Goal: Complete application form

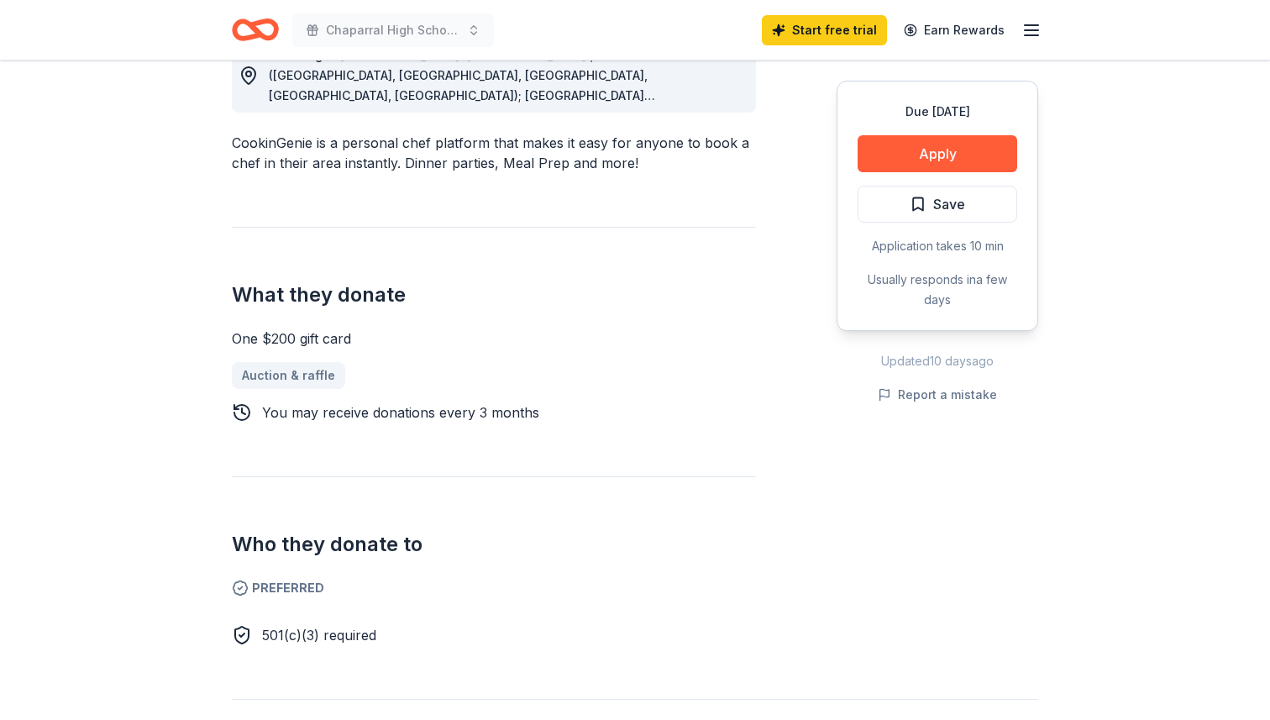
scroll to position [514, 0]
click at [903, 161] on button "Apply" at bounding box center [937, 153] width 160 height 37
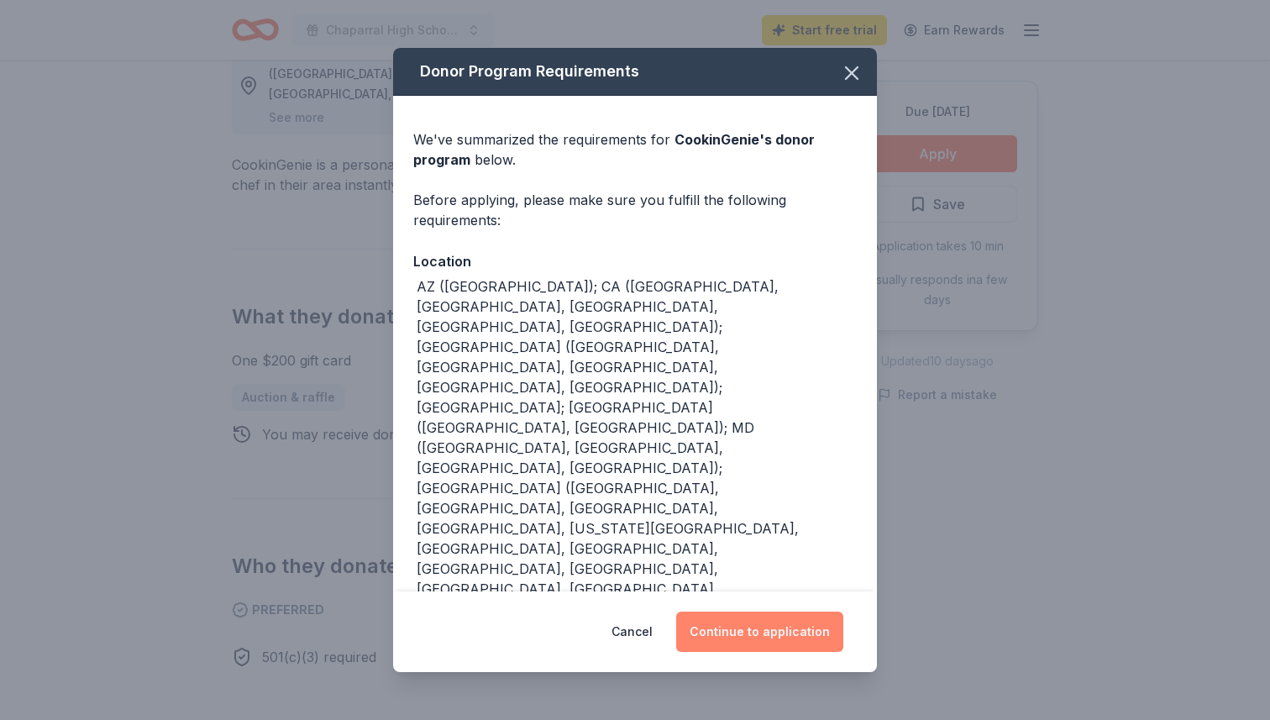
click at [767, 628] on button "Continue to application" at bounding box center [759, 631] width 167 height 40
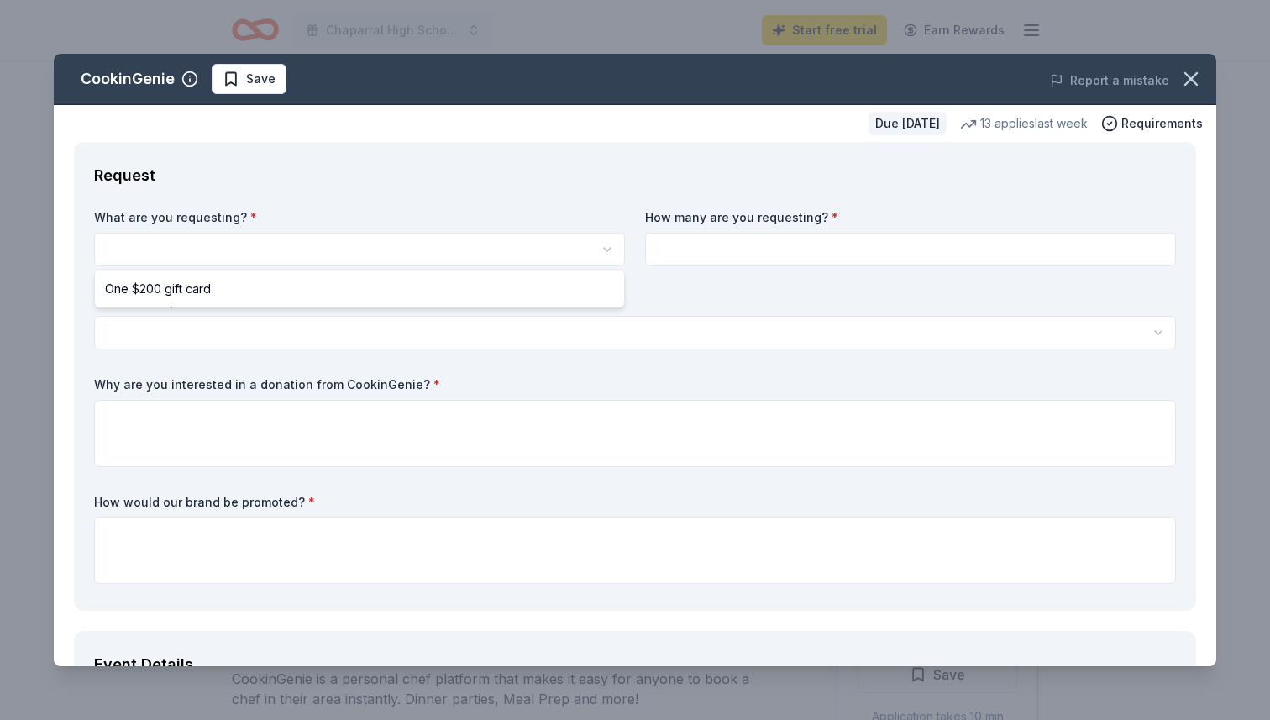
select select "One $200 gift card"
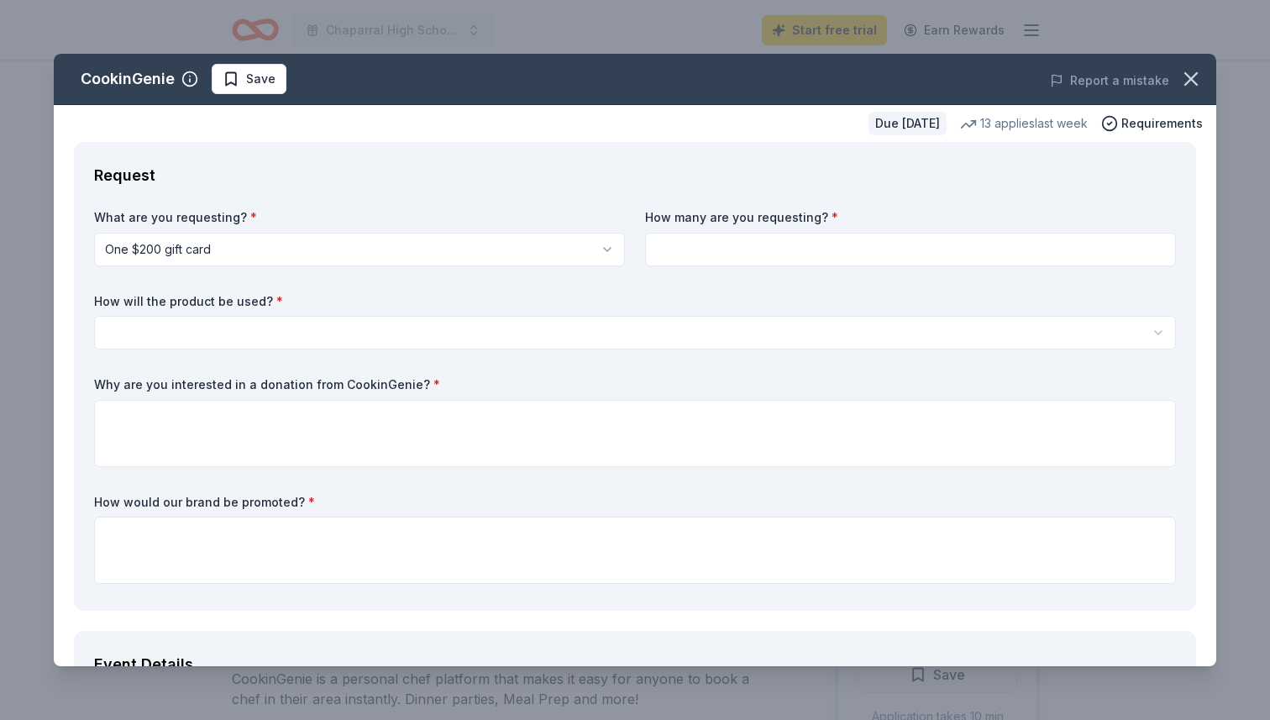
click at [688, 255] on input at bounding box center [910, 250] width 531 height 34
type input "1"
click at [367, 338] on html "Chaparral High School Band Banquet and Silent Auction Start free trial Earn Rew…" at bounding box center [635, 360] width 1270 height 720
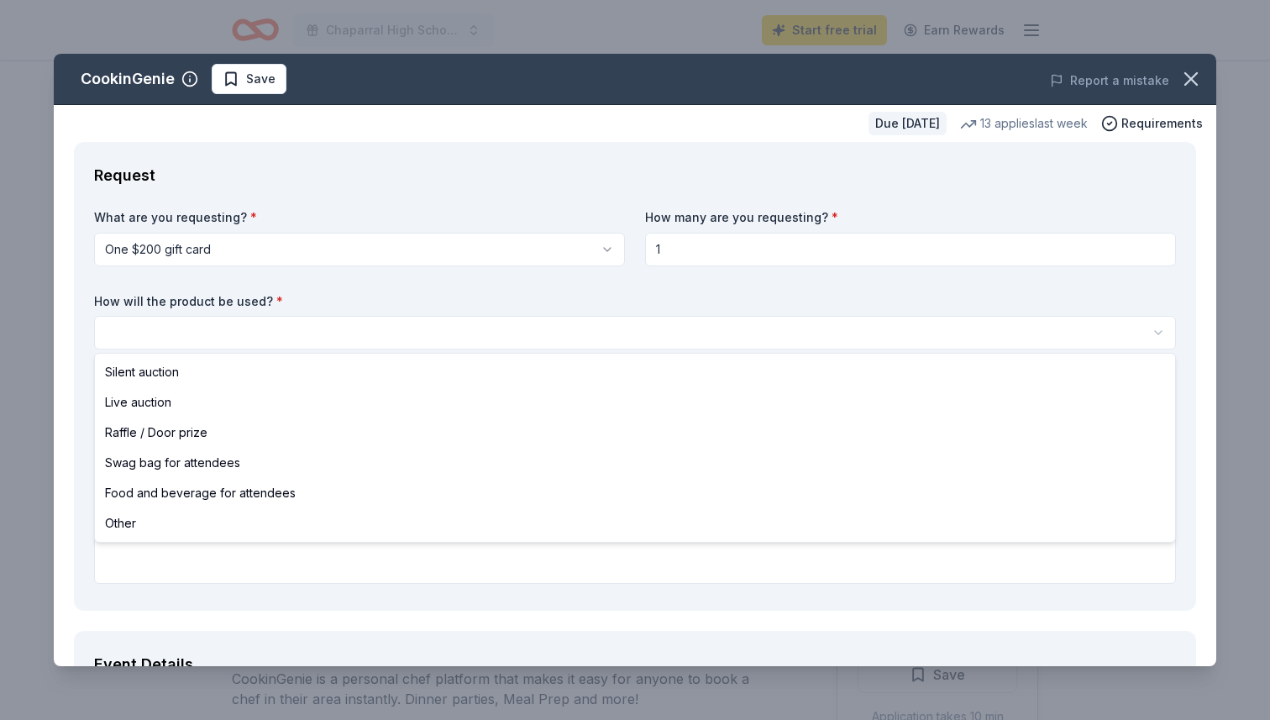
select select "silentAuction"
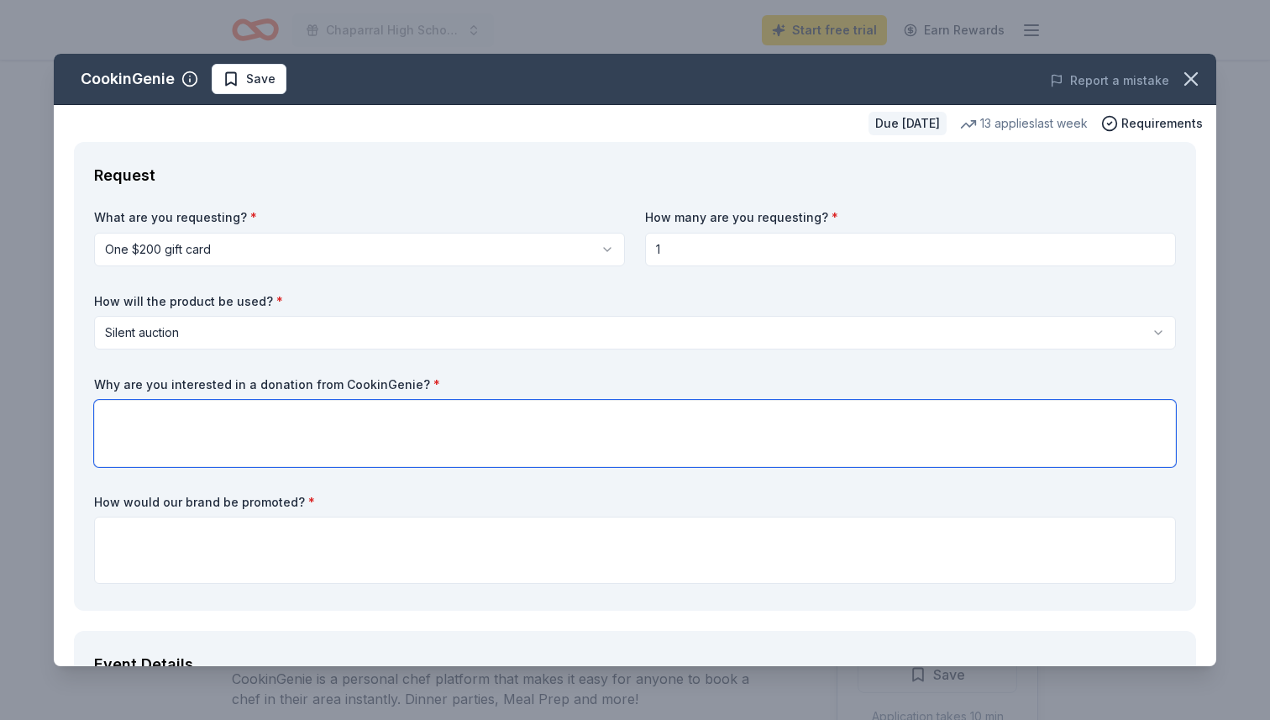
click at [301, 424] on textarea at bounding box center [635, 433] width 1082 height 67
paste textarea "We’re currently seeking donations of gift certificates, merchandise, services, …"
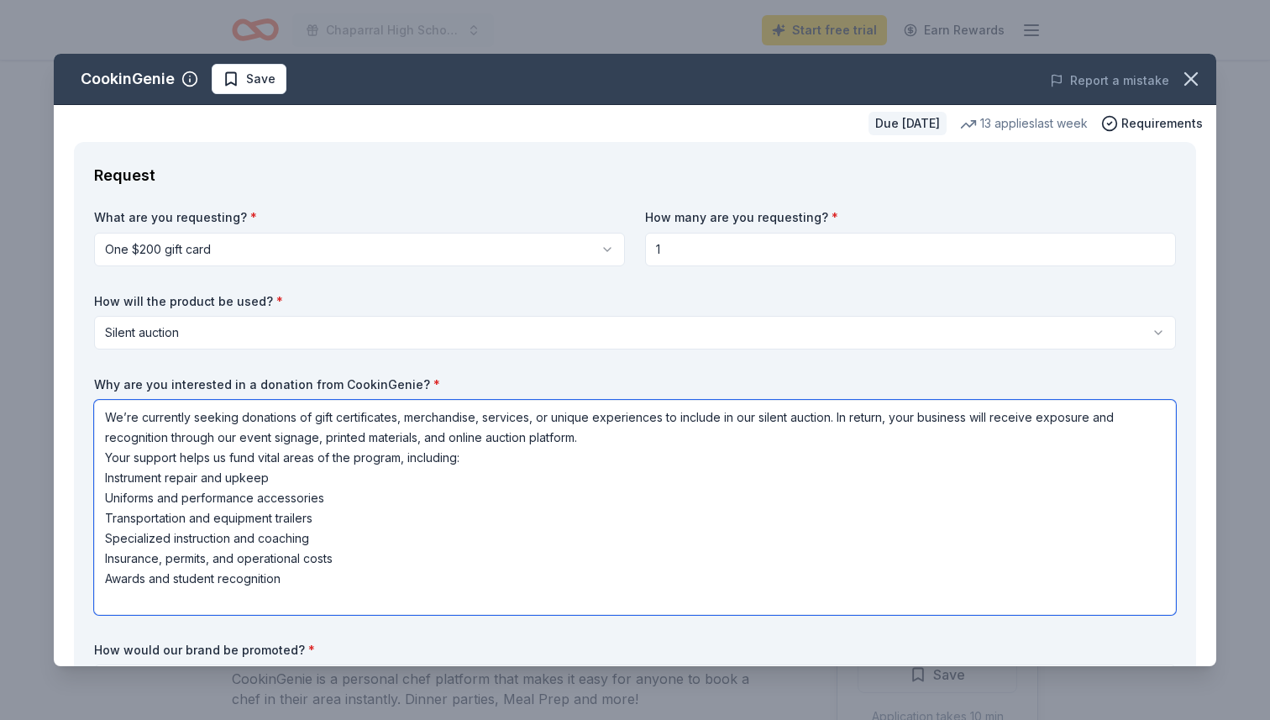
drag, startPoint x: 835, startPoint y: 417, endPoint x: 585, endPoint y: 442, distance: 250.6
click at [585, 442] on textarea "We’re currently seeking donations of gift certificates, merchandise, services, …" at bounding box center [635, 507] width 1082 height 215
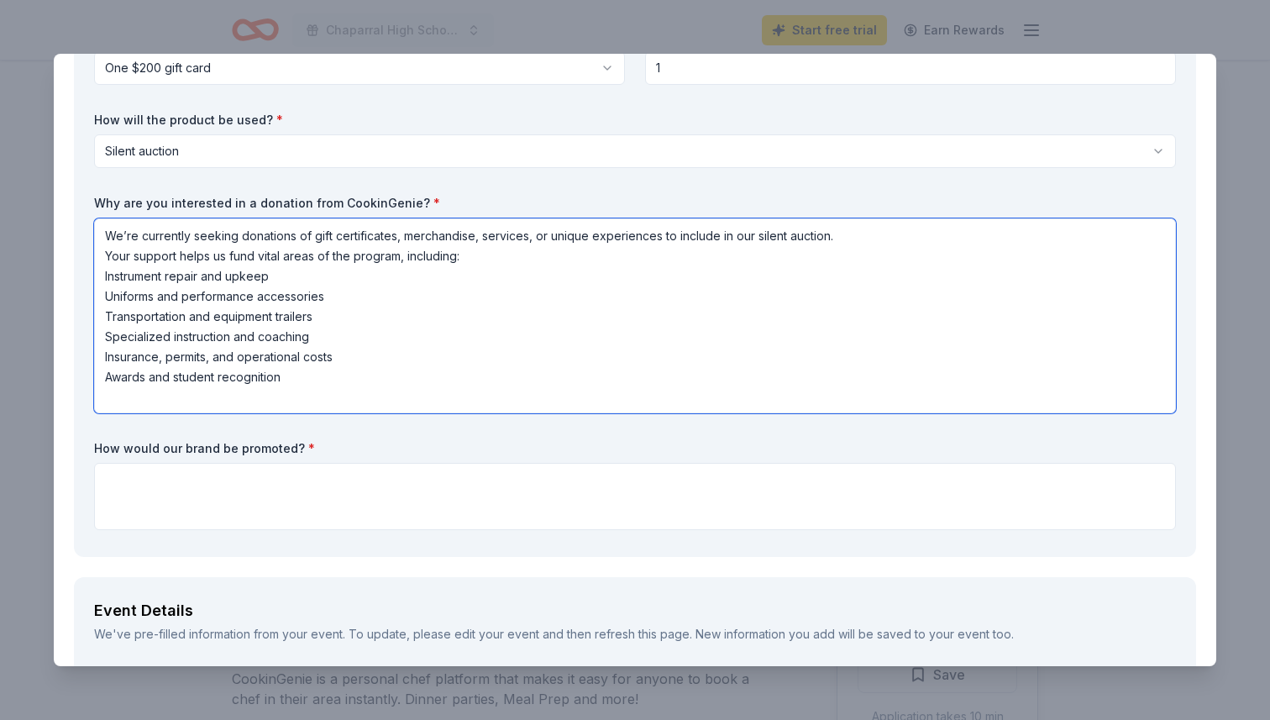
scroll to position [194, 0]
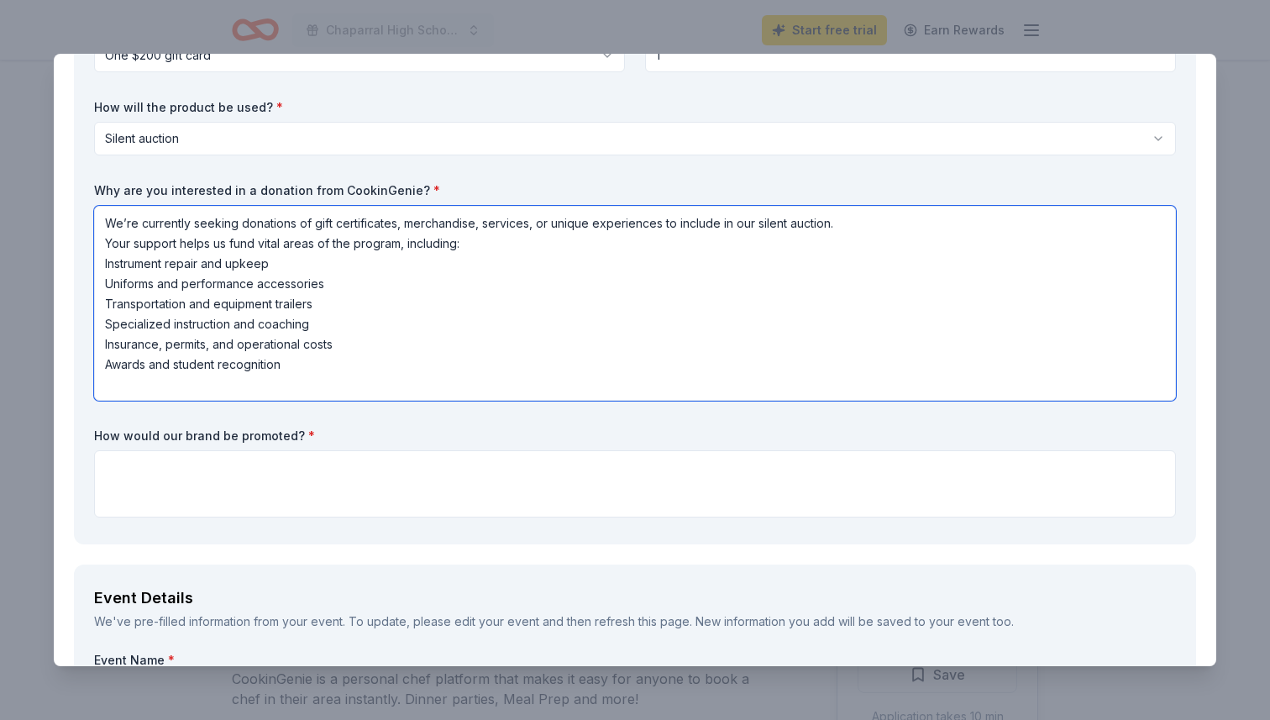
type textarea "We’re currently seeking donations of gift certificates, merchandise, services, …"
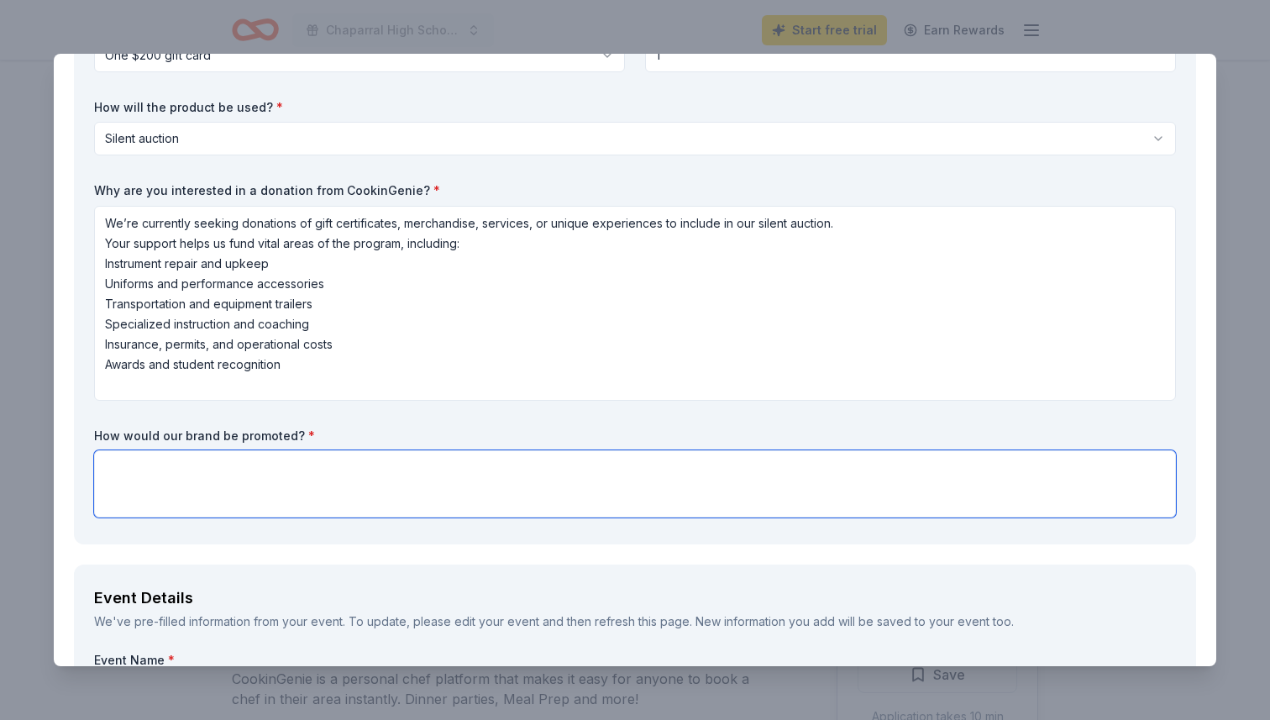
click at [423, 472] on textarea at bounding box center [635, 483] width 1082 height 67
paste textarea "In return, your business will receive exposure and recognition through our even…"
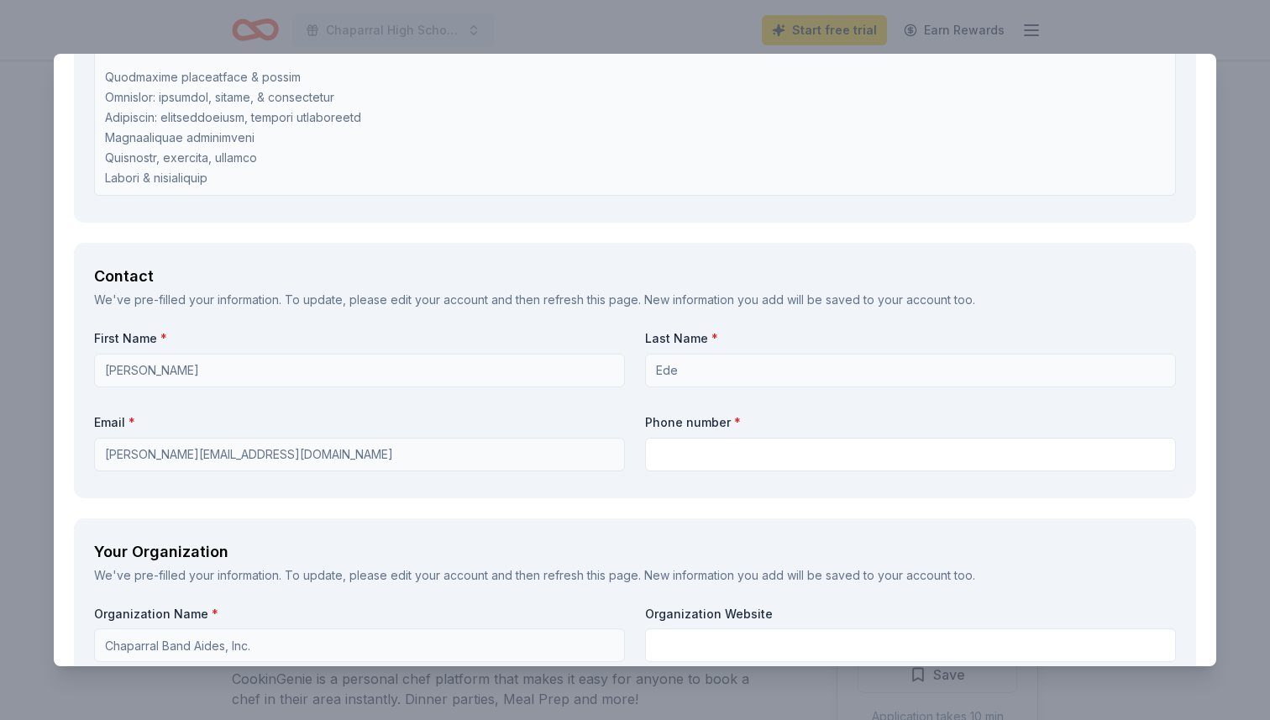
scroll to position [1371, 0]
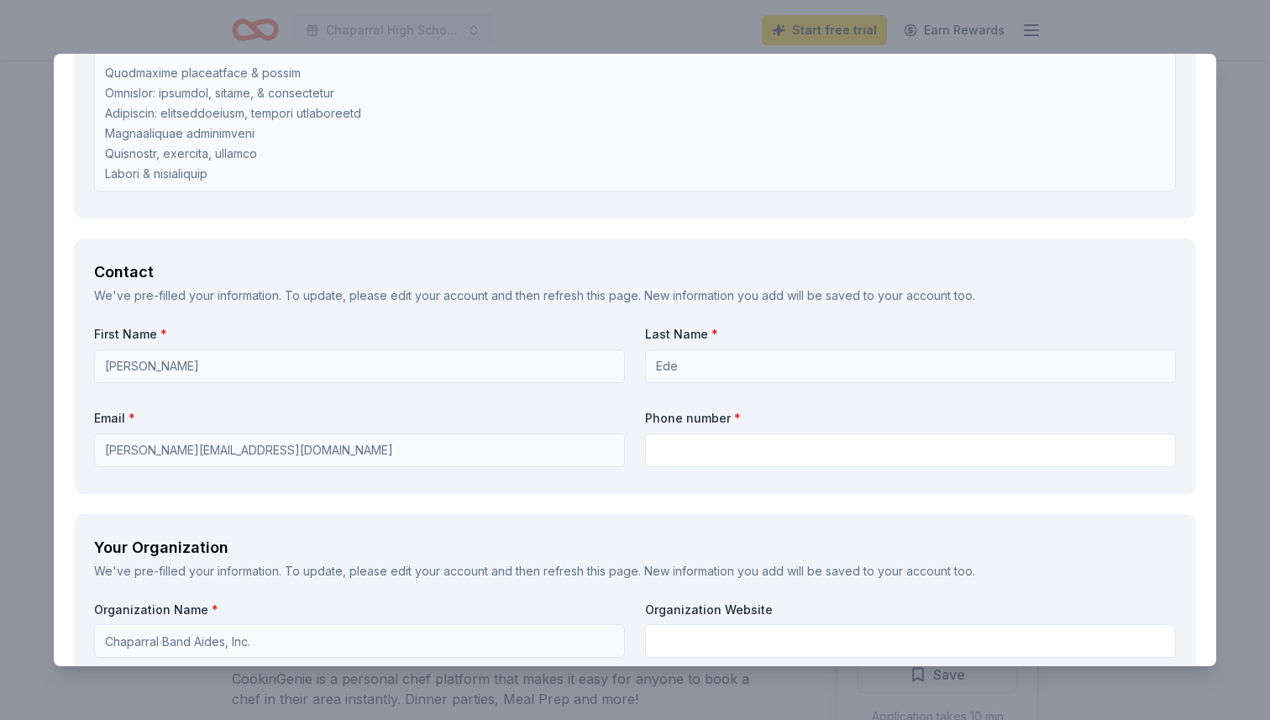
type textarea "In return, your business will receive exposure and recognition through our even…"
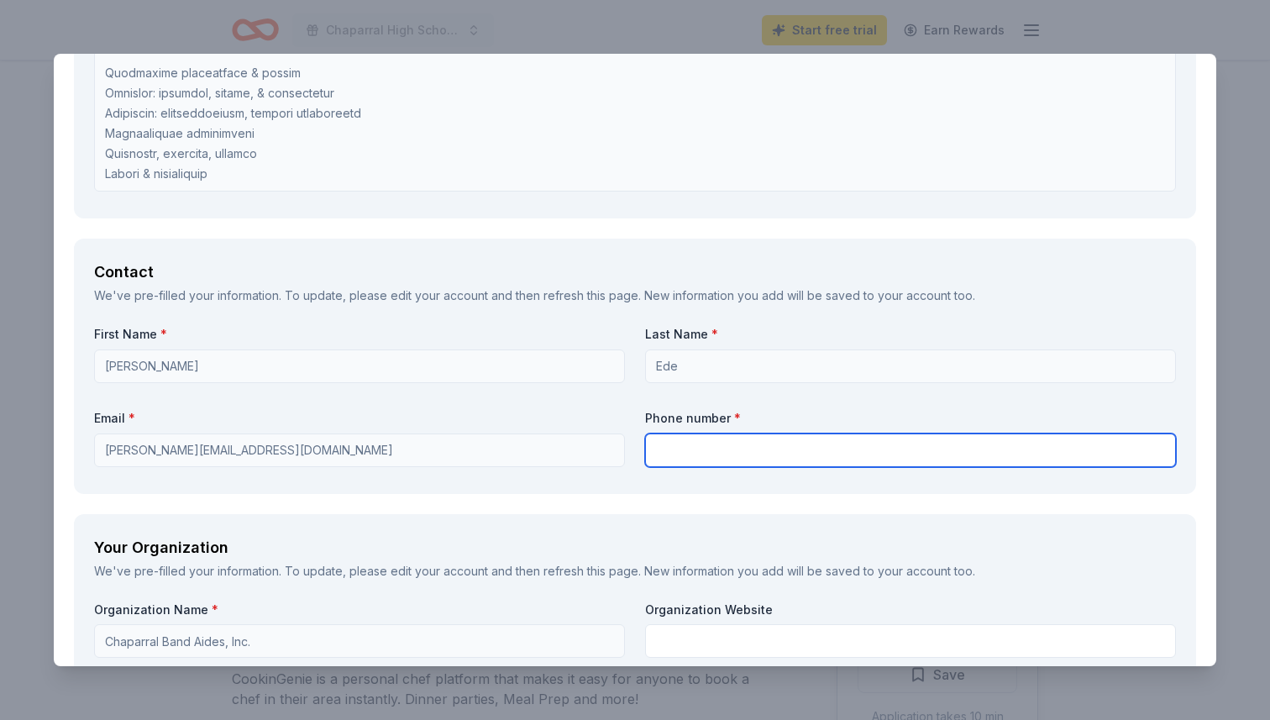
click at [715, 454] on input "text" at bounding box center [910, 450] width 531 height 34
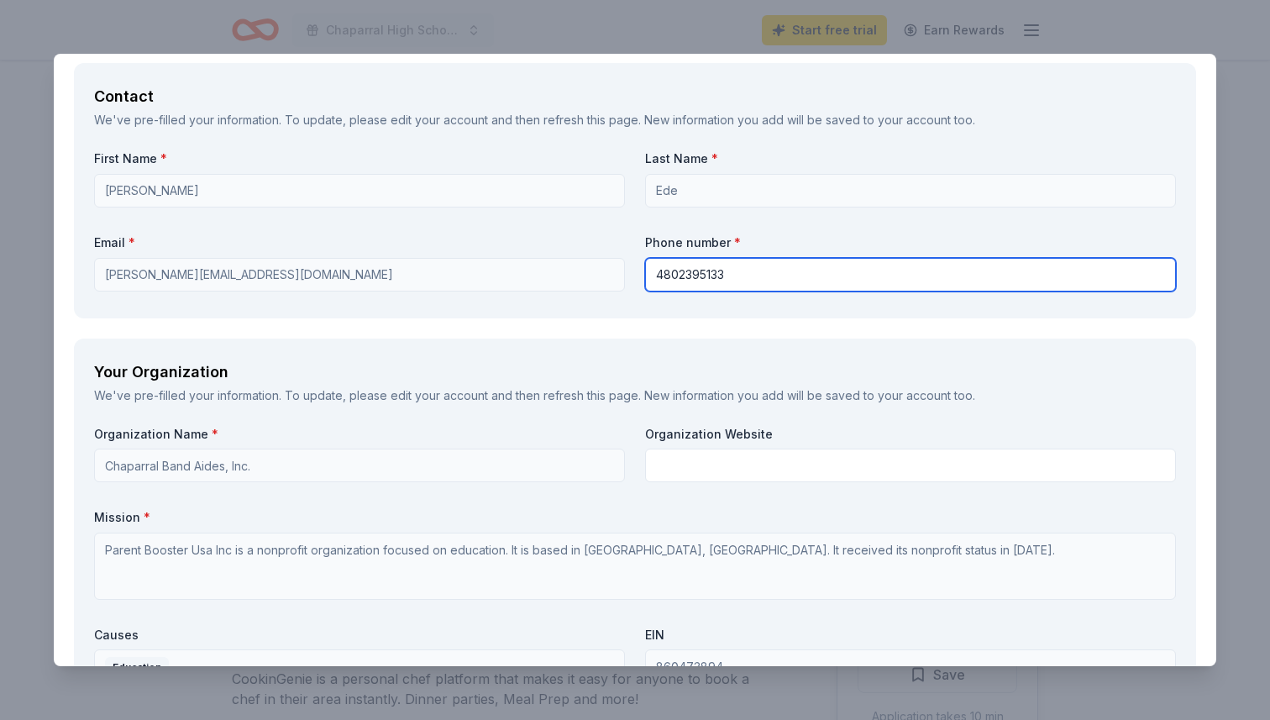
scroll to position [1561, 0]
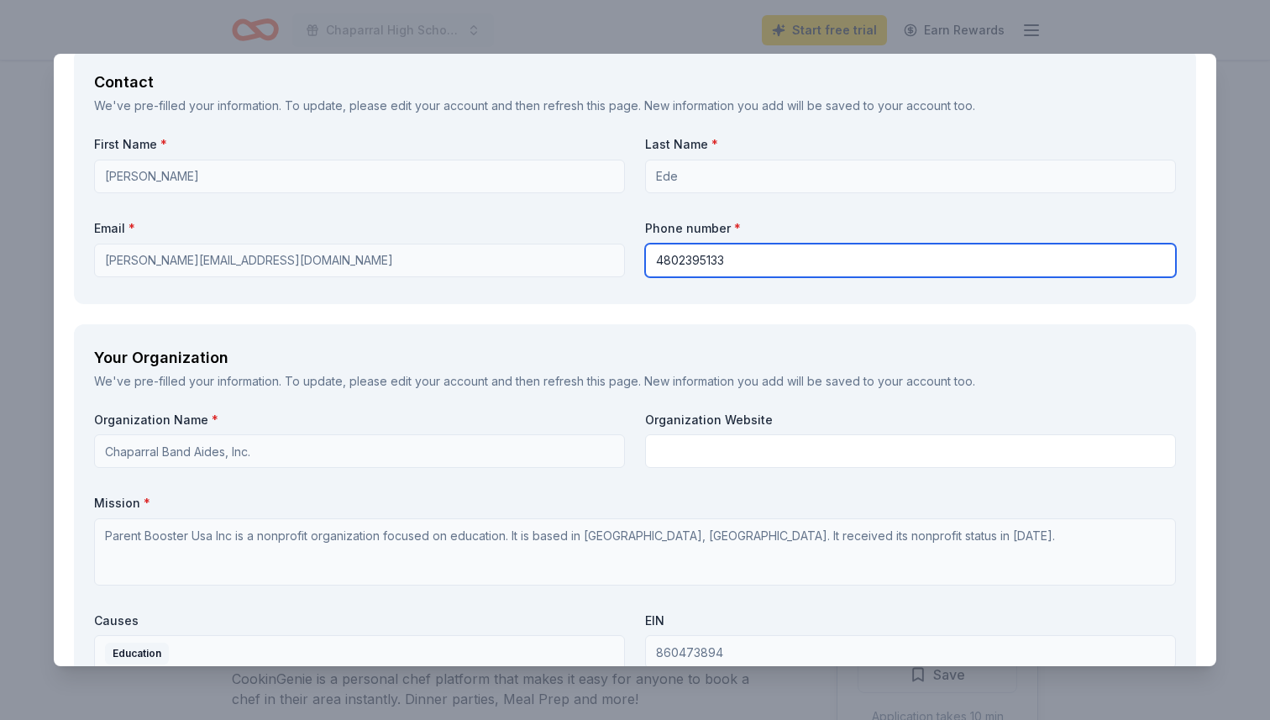
type input "4802395133"
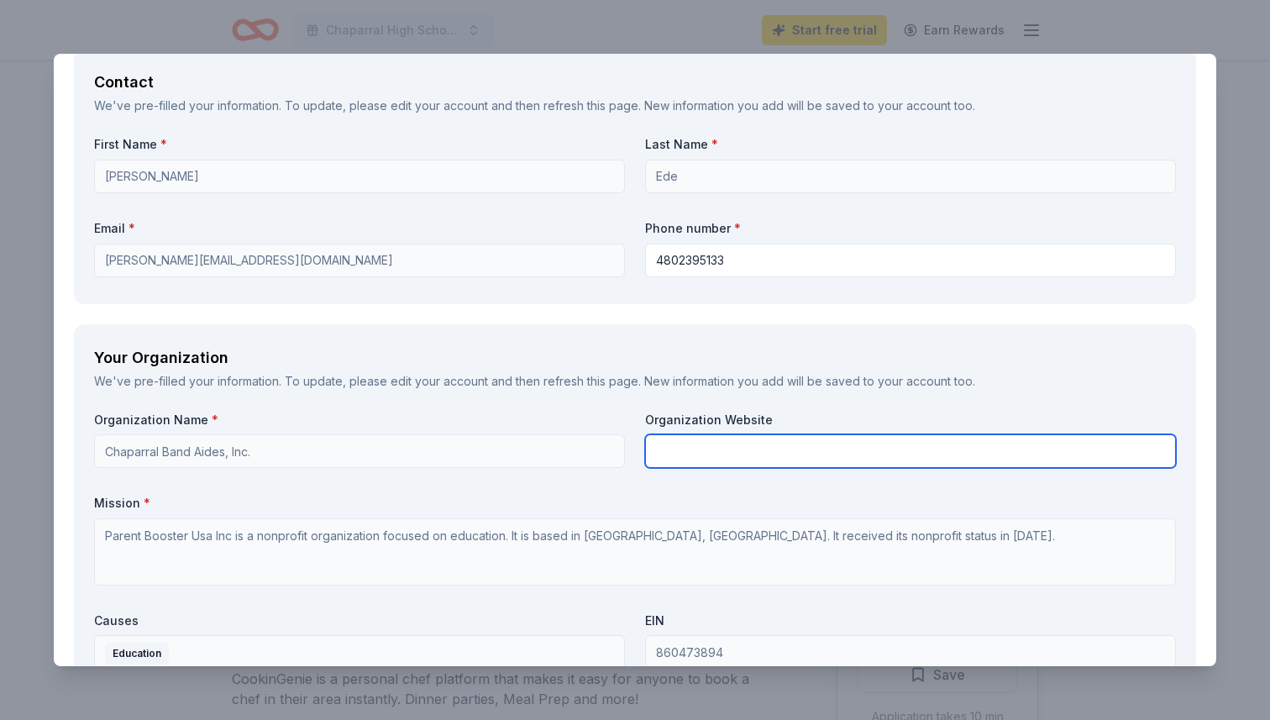
click at [679, 444] on input "text" at bounding box center [910, 451] width 531 height 34
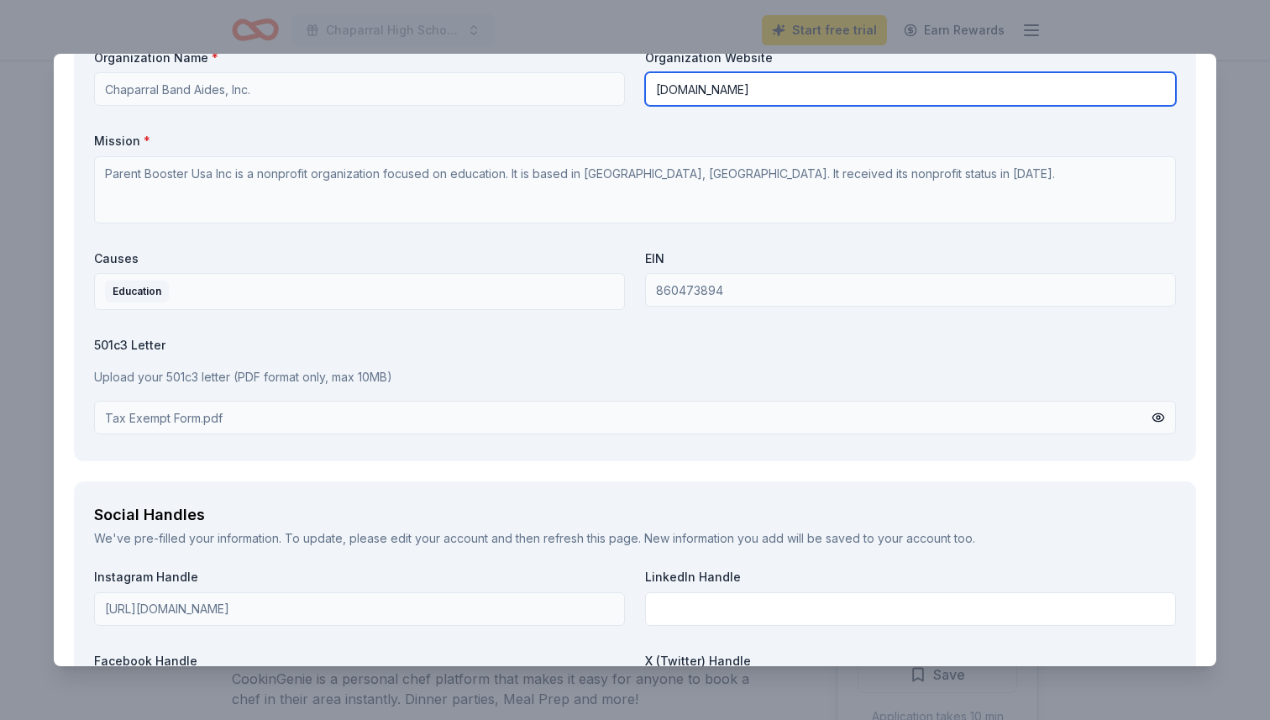
scroll to position [1924, 0]
type input "[DOMAIN_NAME]"
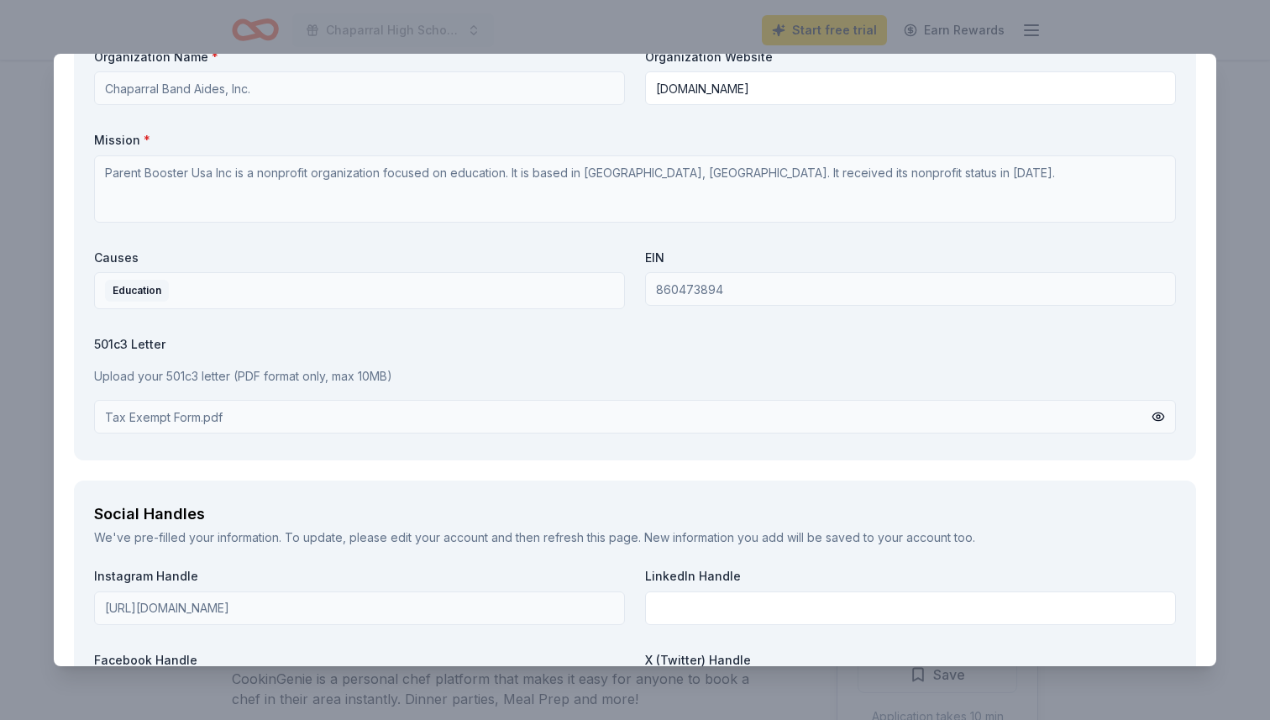
click at [313, 418] on div "Tax Exempt Form.pdf" at bounding box center [635, 417] width 1082 height 34
click at [194, 417] on div "Tax Exempt Form.pdf" at bounding box center [164, 416] width 118 height 18
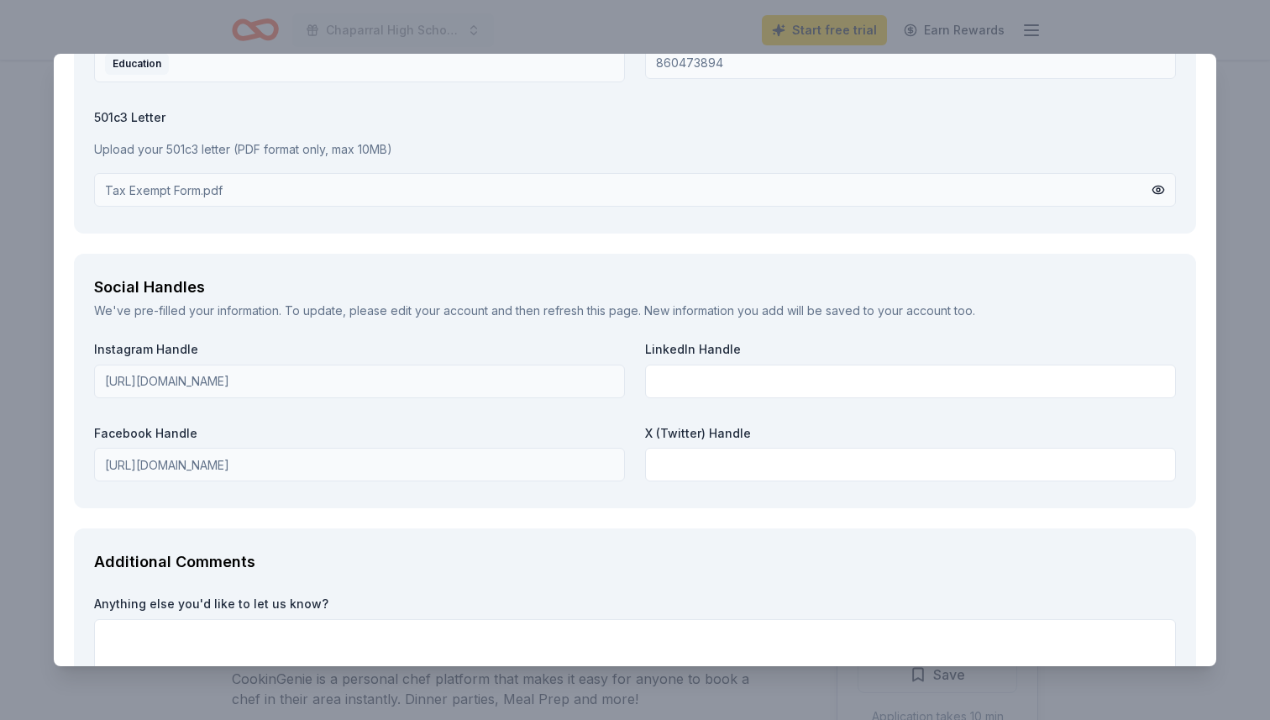
scroll to position [2147, 0]
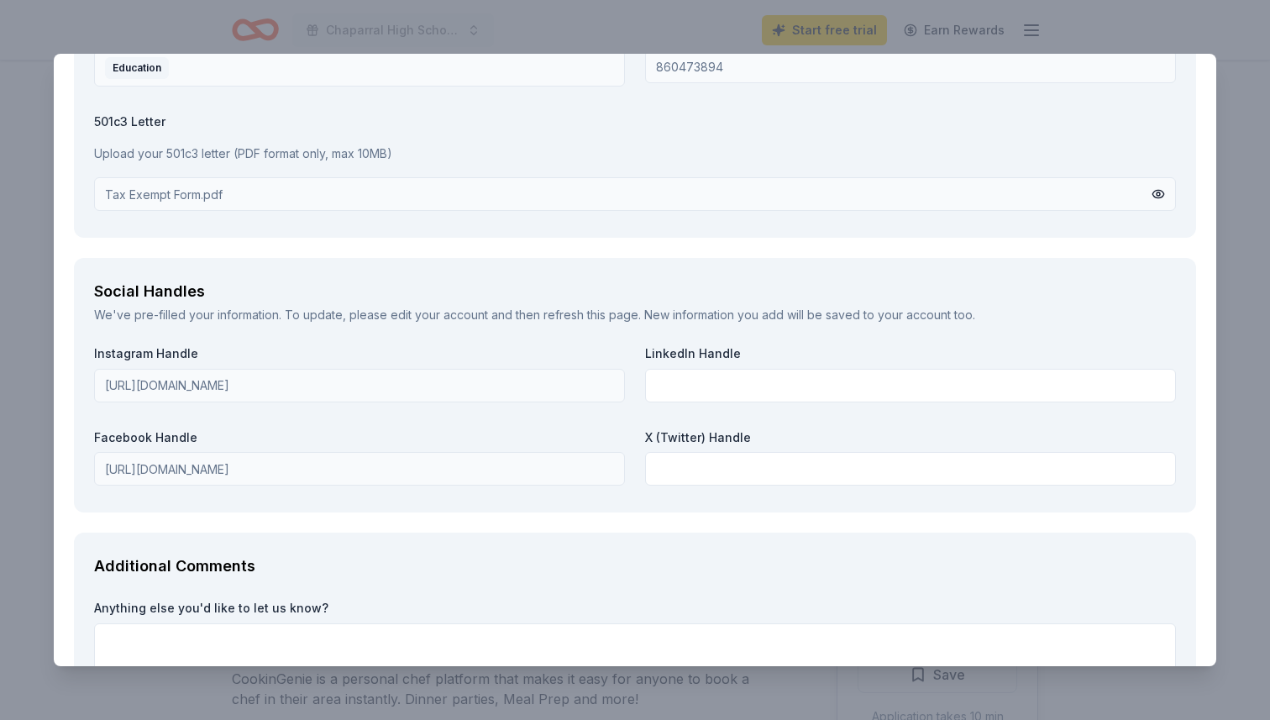
click at [232, 194] on div "Tax Exempt Form.pdf" at bounding box center [635, 194] width 1082 height 34
click at [221, 153] on p "Upload your 501c3 letter (PDF format only, max 10MB)" at bounding box center [635, 154] width 1082 height 20
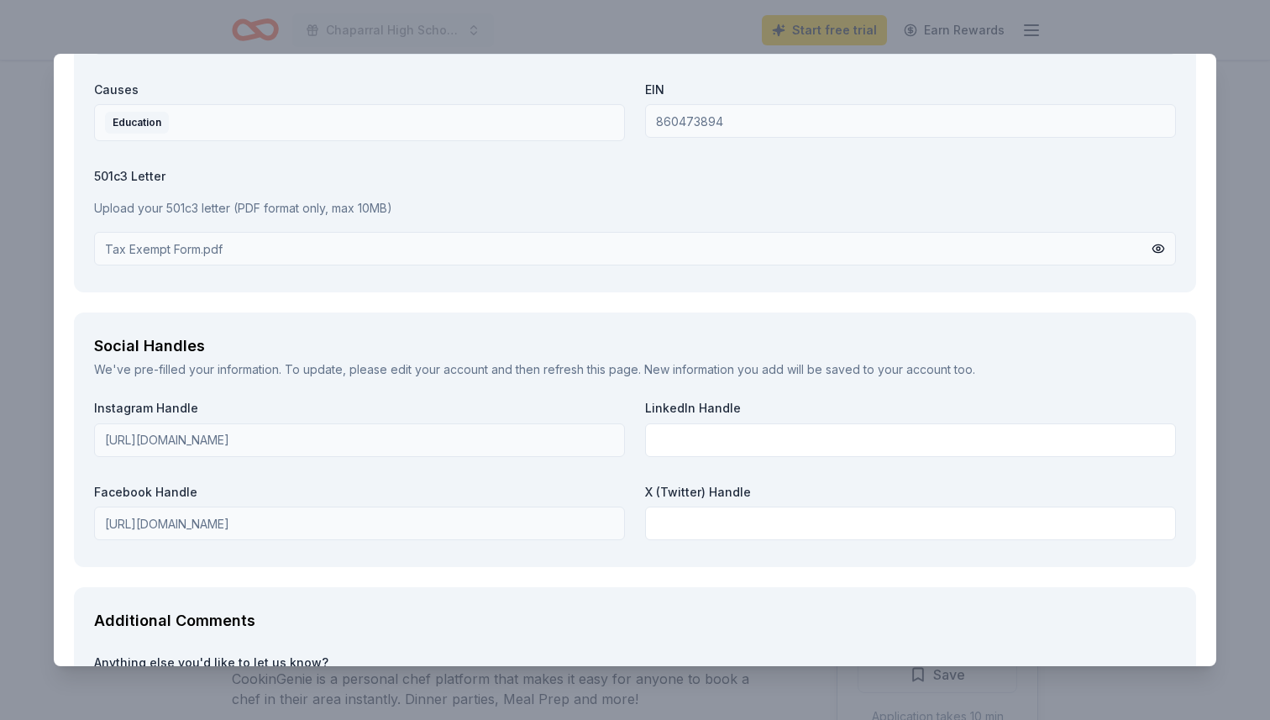
scroll to position [2084, 0]
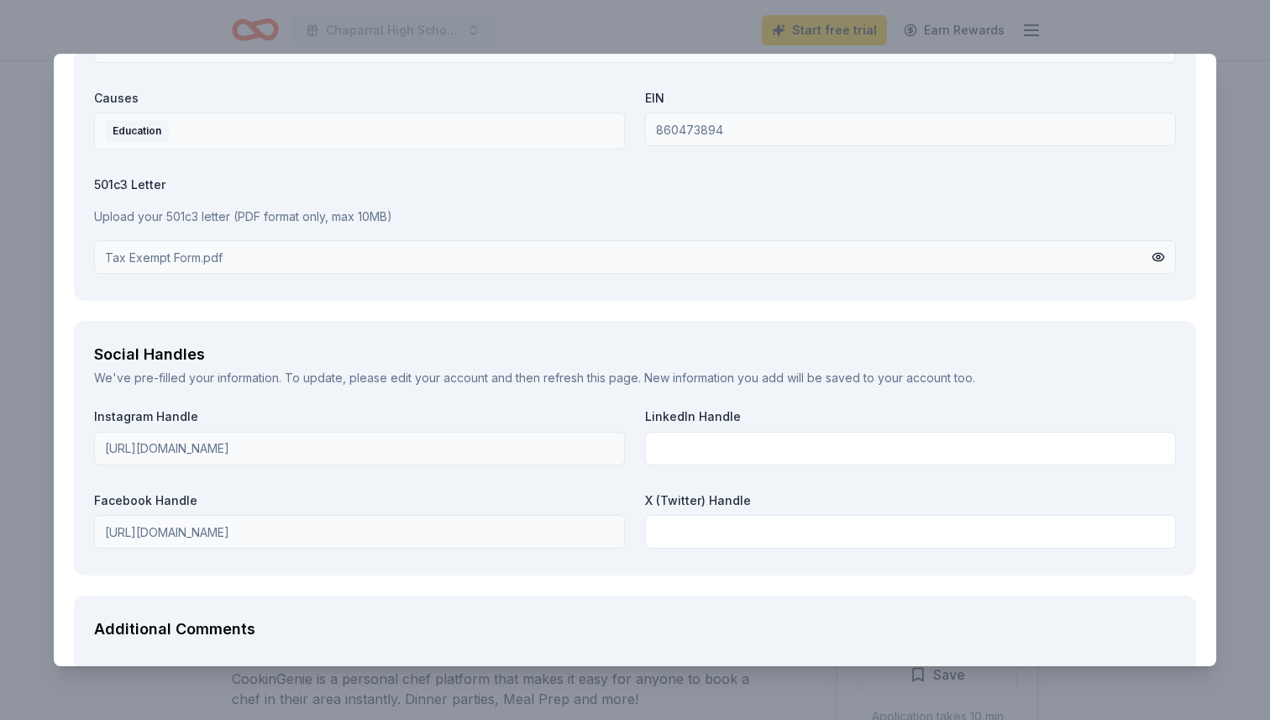
click at [219, 264] on div "Tax Exempt Form.pdf" at bounding box center [164, 257] width 118 height 18
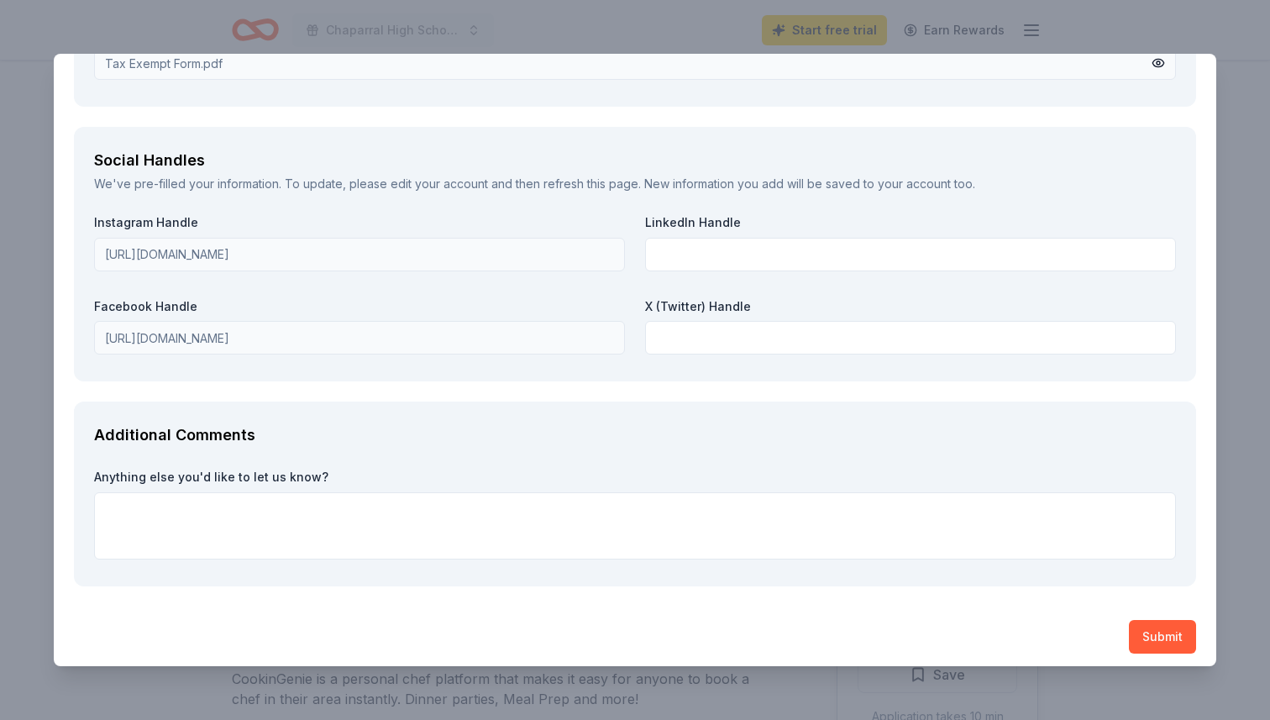
scroll to position [2284, 0]
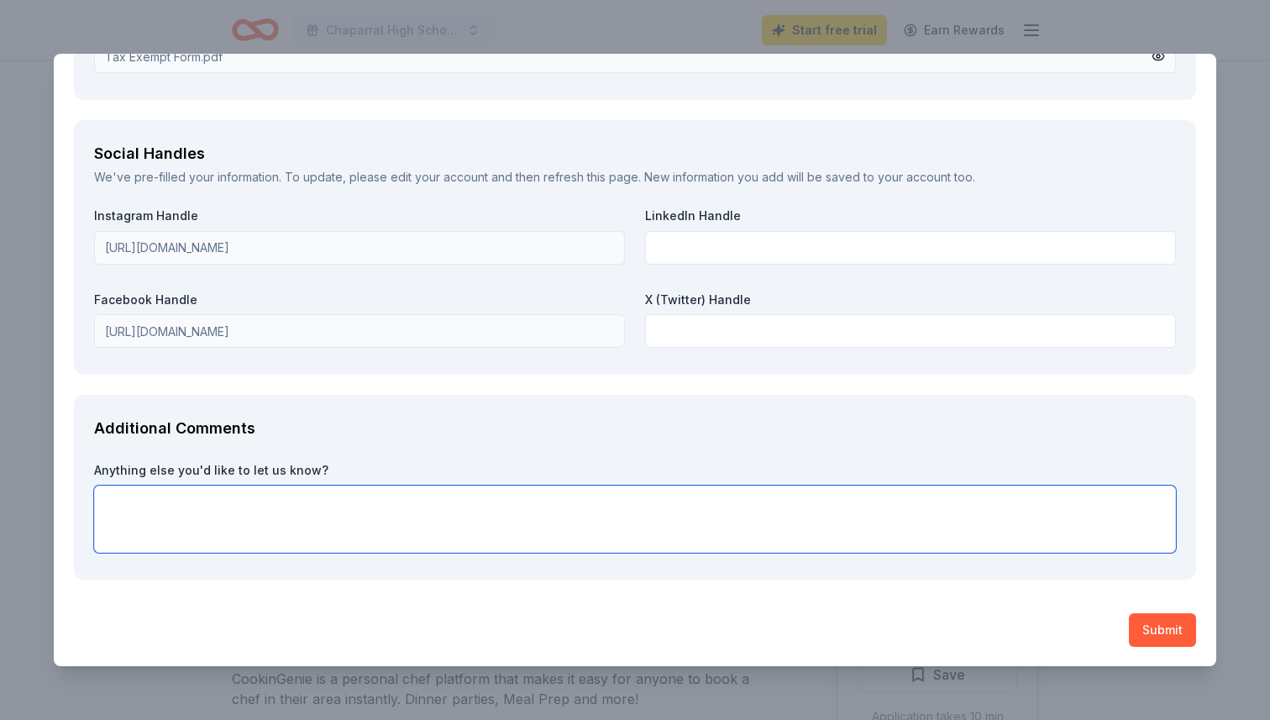
click at [266, 516] on textarea at bounding box center [635, 518] width 1082 height 67
drag, startPoint x: 317, startPoint y: 506, endPoint x: 167, endPoint y: 506, distance: 150.3
click at [167, 506] on textarea "Thank you supporting our students" at bounding box center [635, 518] width 1082 height 67
type textarea "Thank you for considering supporting our students' musical education!"
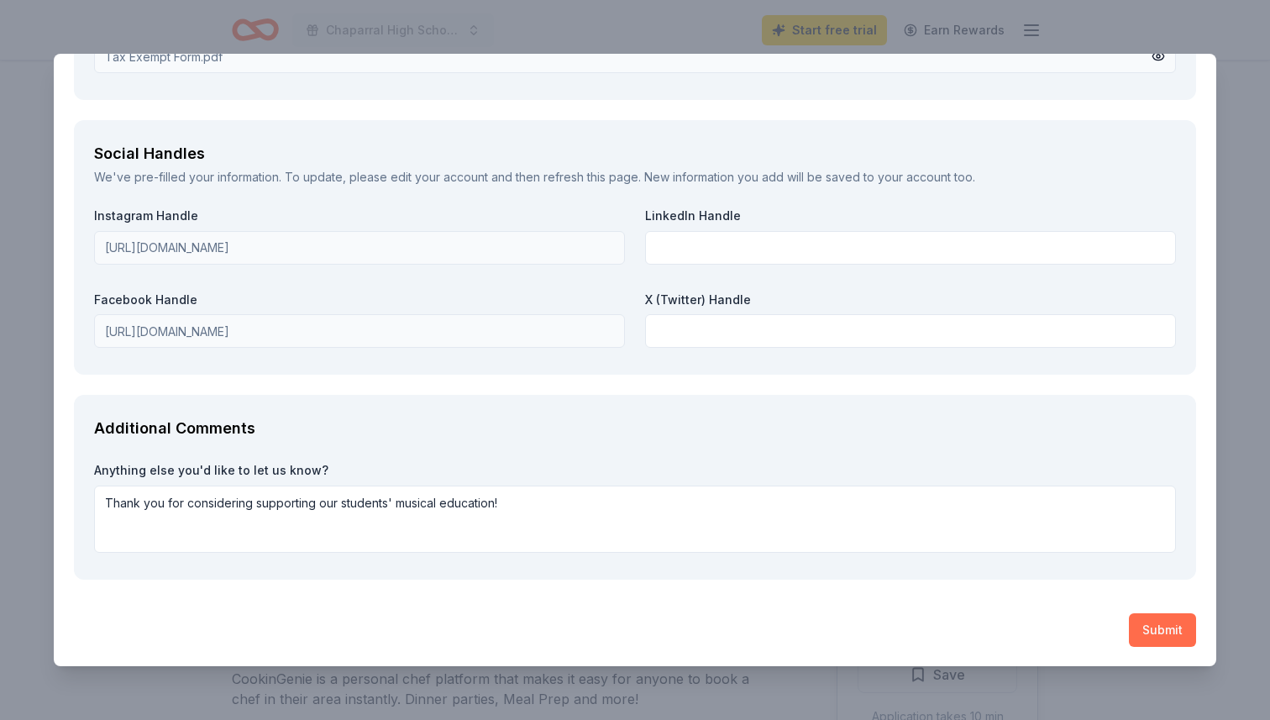
click at [1166, 625] on button "Submit" at bounding box center [1162, 630] width 67 height 34
